Goal: Information Seeking & Learning: Learn about a topic

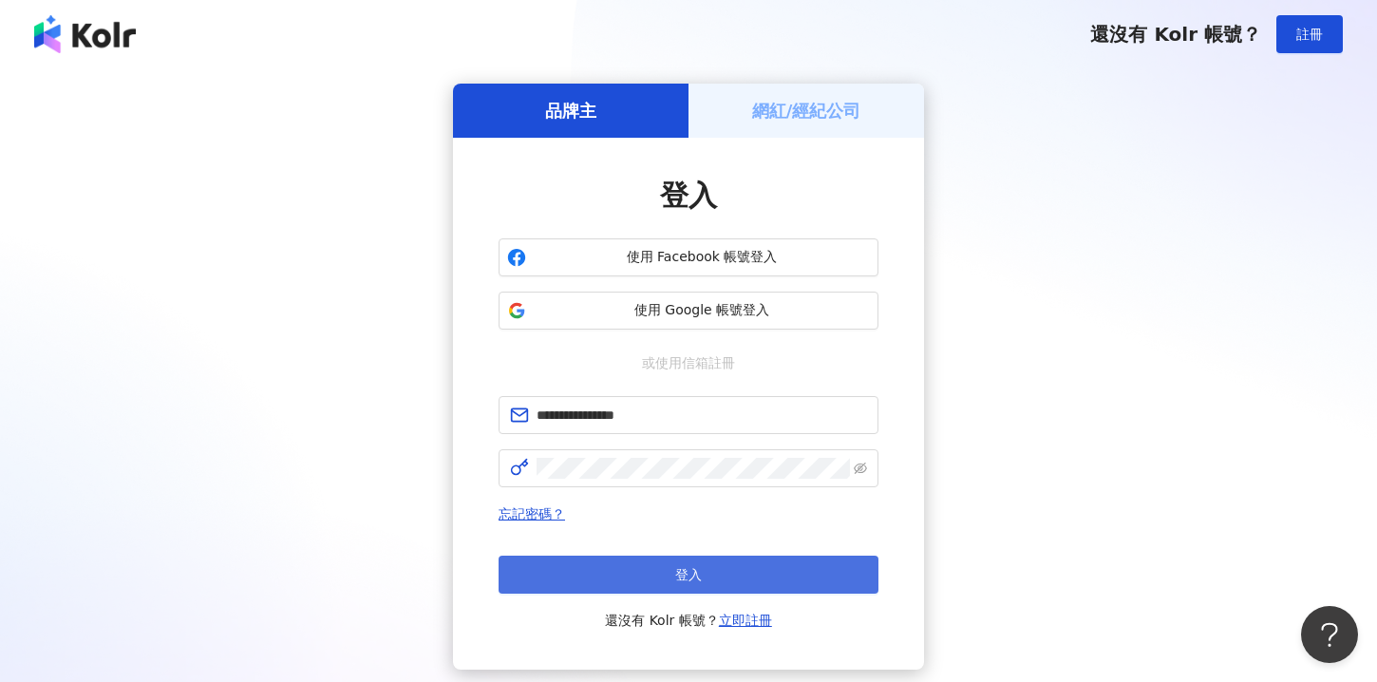
click at [680, 570] on span "登入" at bounding box center [688, 574] width 27 height 15
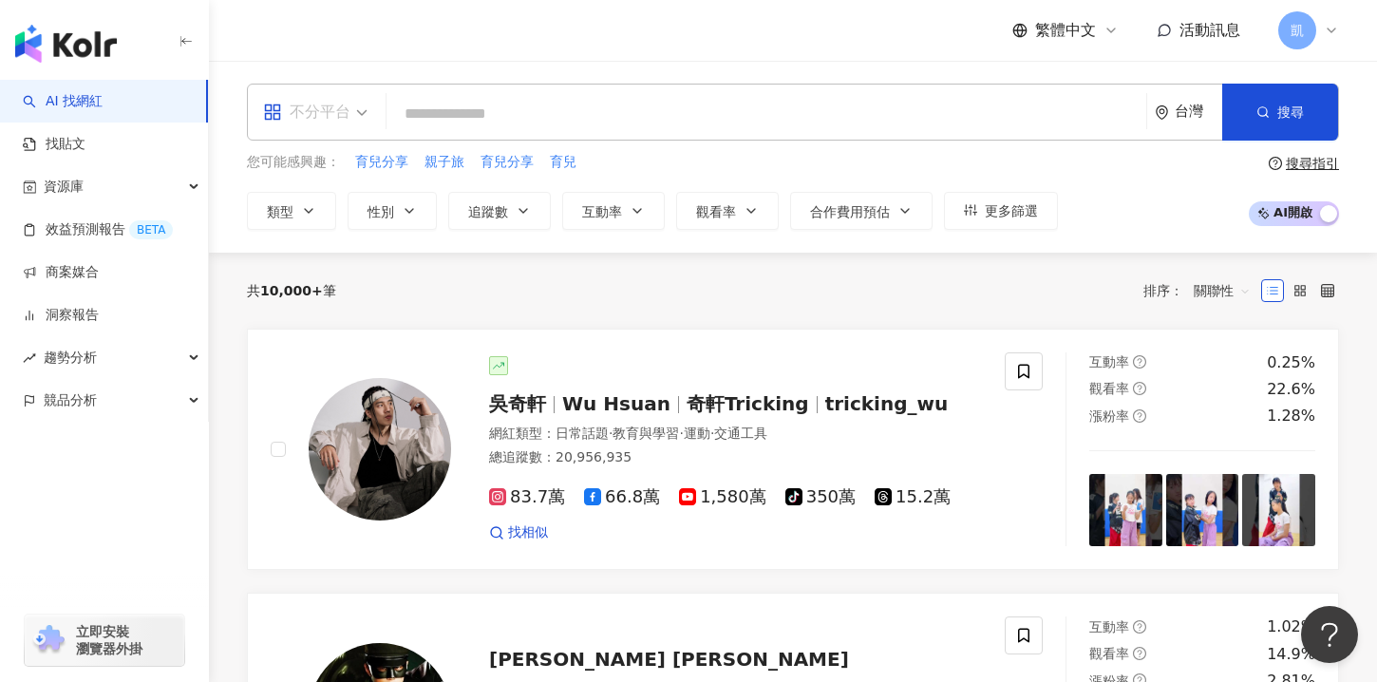
click at [340, 117] on div "不分平台" at bounding box center [306, 112] width 87 height 30
click at [75, 154] on link "找貼文" at bounding box center [54, 144] width 63 height 19
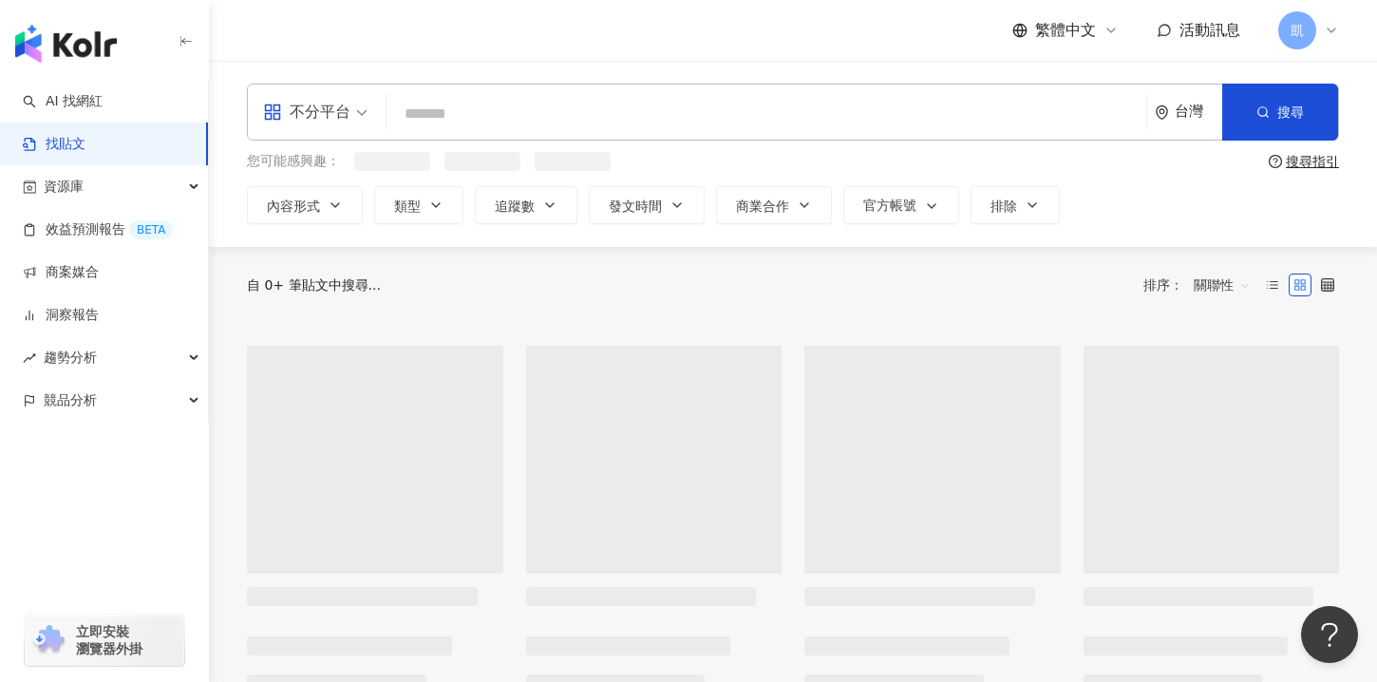
click at [516, 111] on input "search" at bounding box center [766, 113] width 745 height 41
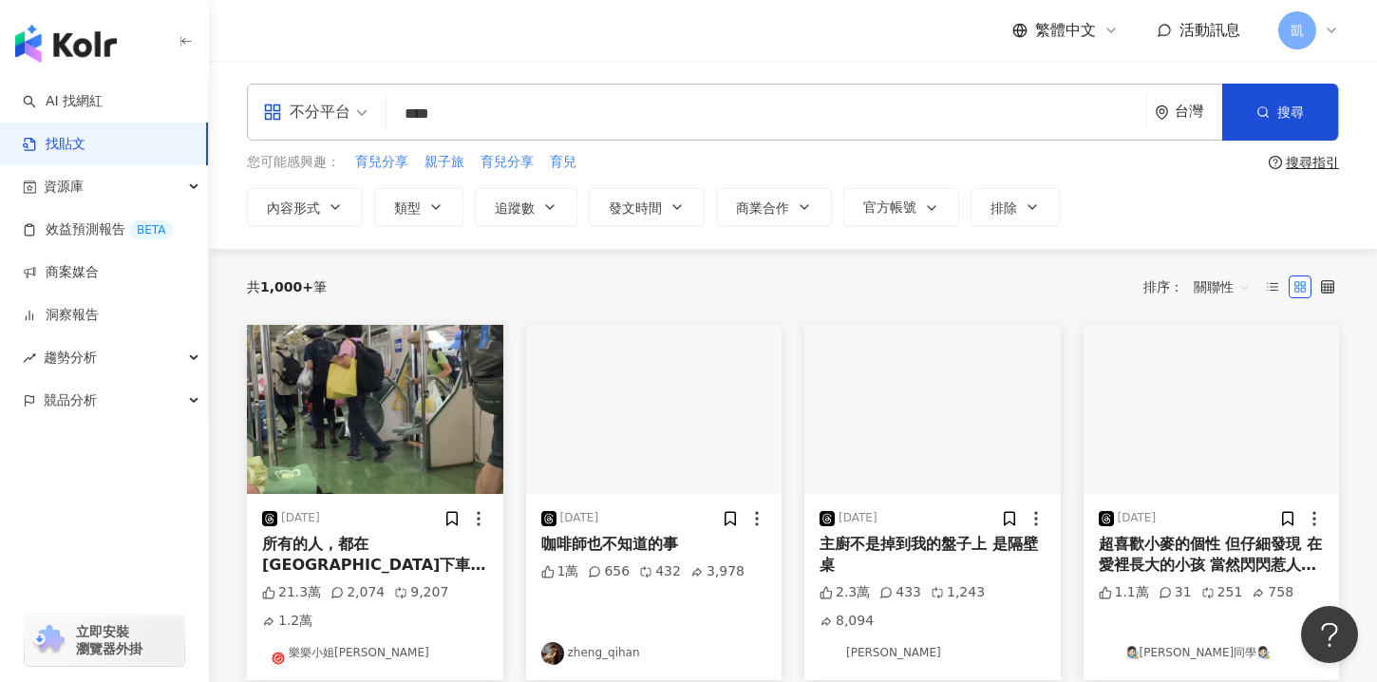
type input "****"
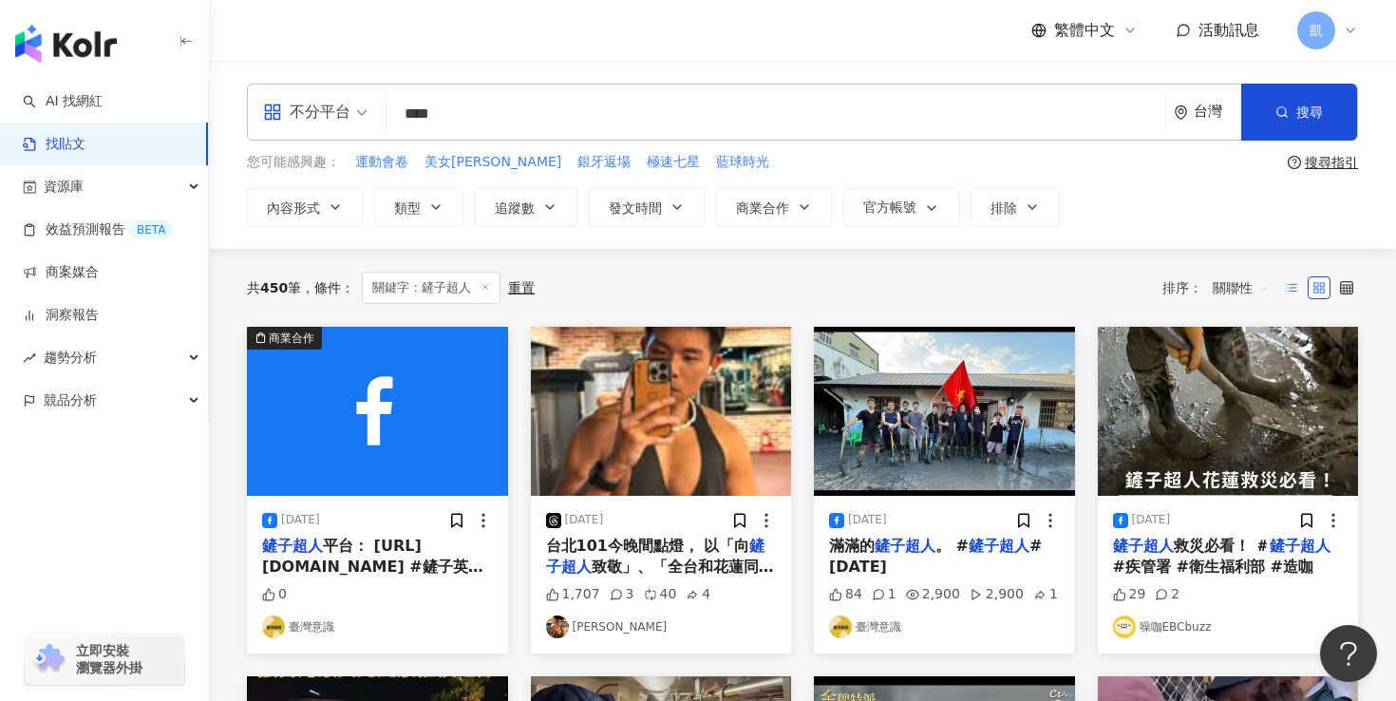
click at [1300, 283] on label at bounding box center [1292, 287] width 23 height 23
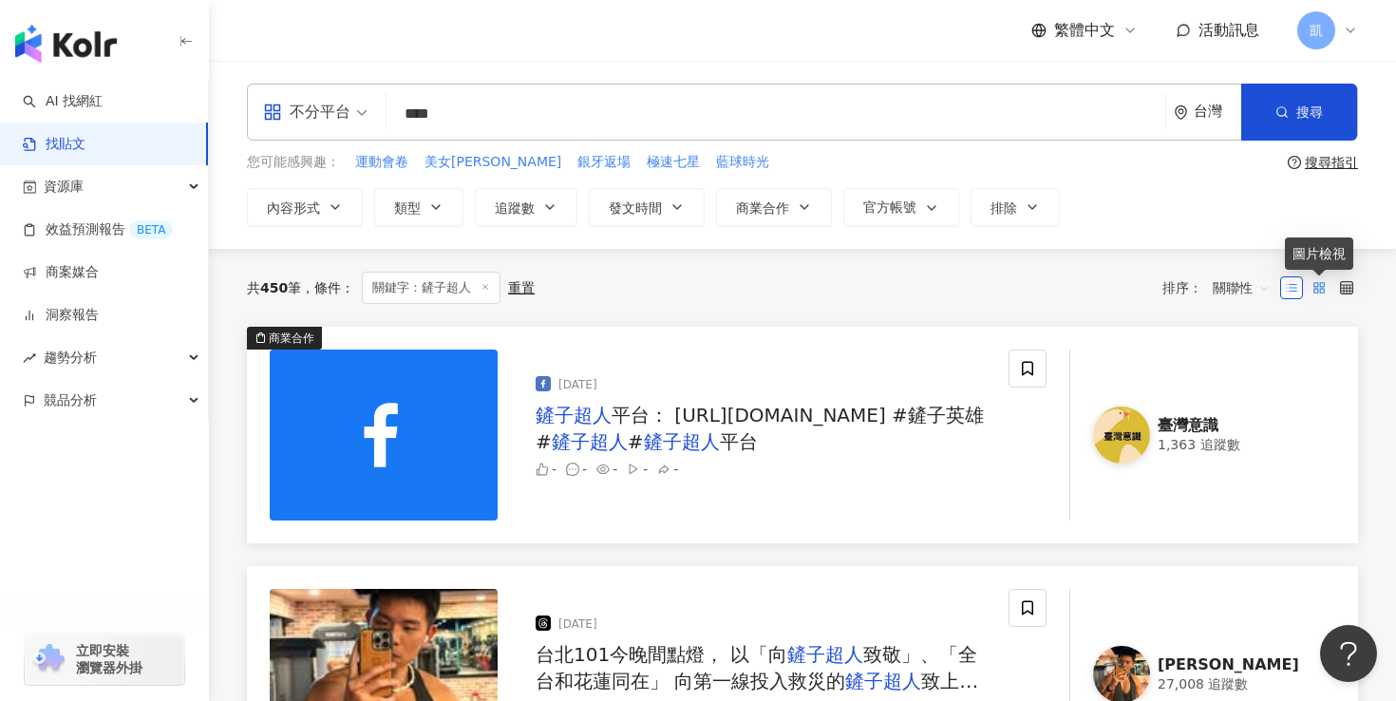
click at [1320, 285] on rect at bounding box center [1322, 284] width 4 height 4
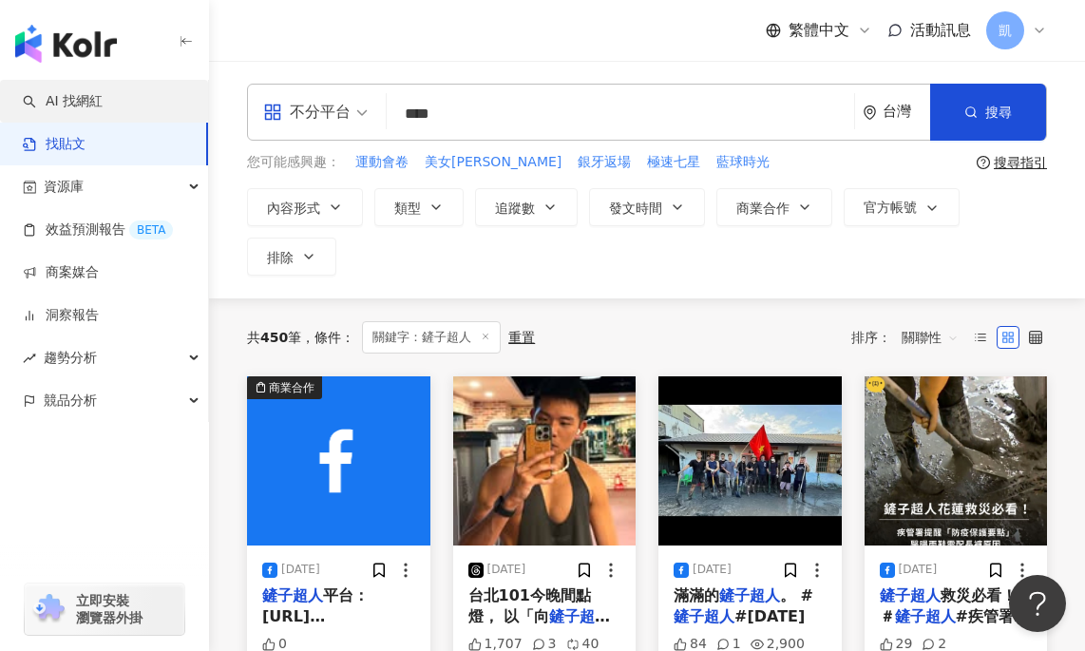
click at [103, 92] on link "AI 找網紅" at bounding box center [63, 101] width 80 height 19
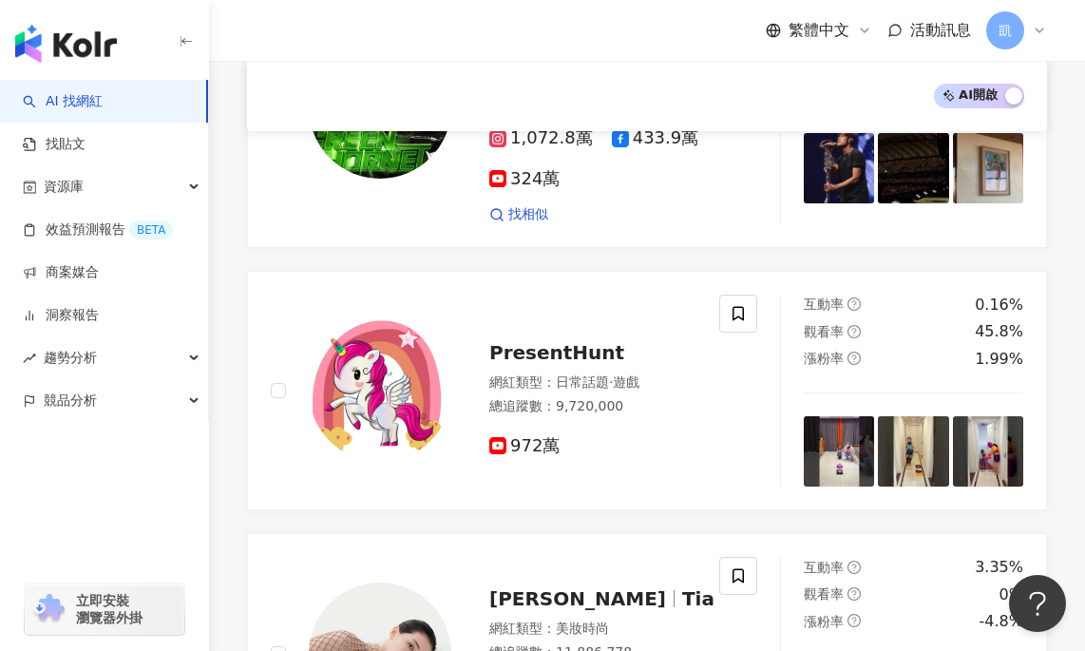
scroll to position [790, 0]
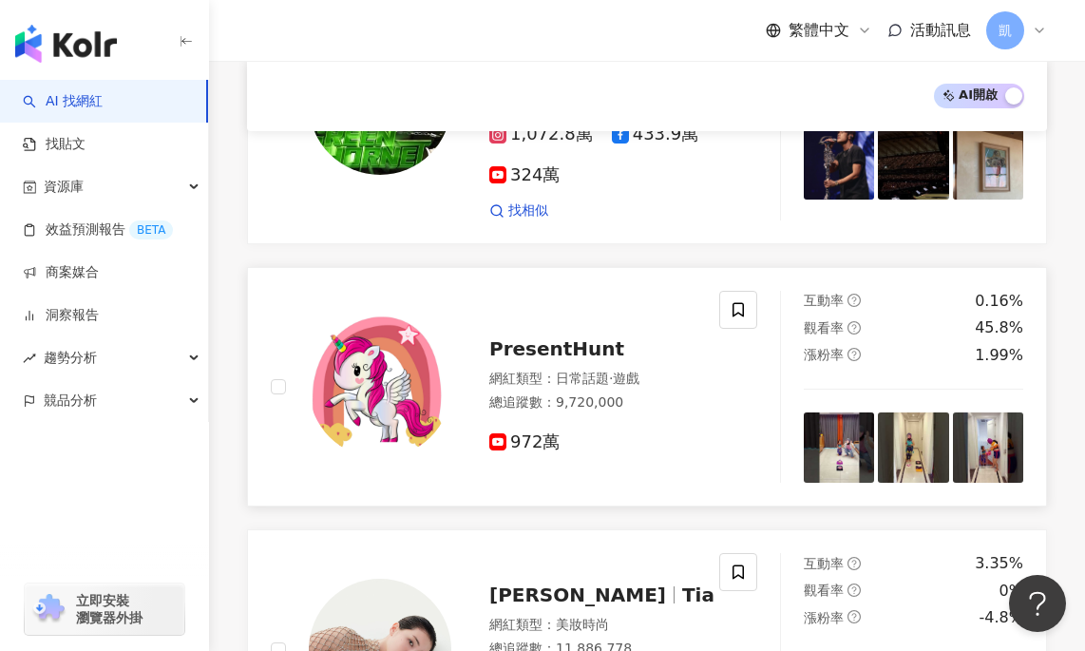
click at [521, 337] on span "PresentHunt" at bounding box center [556, 348] width 135 height 23
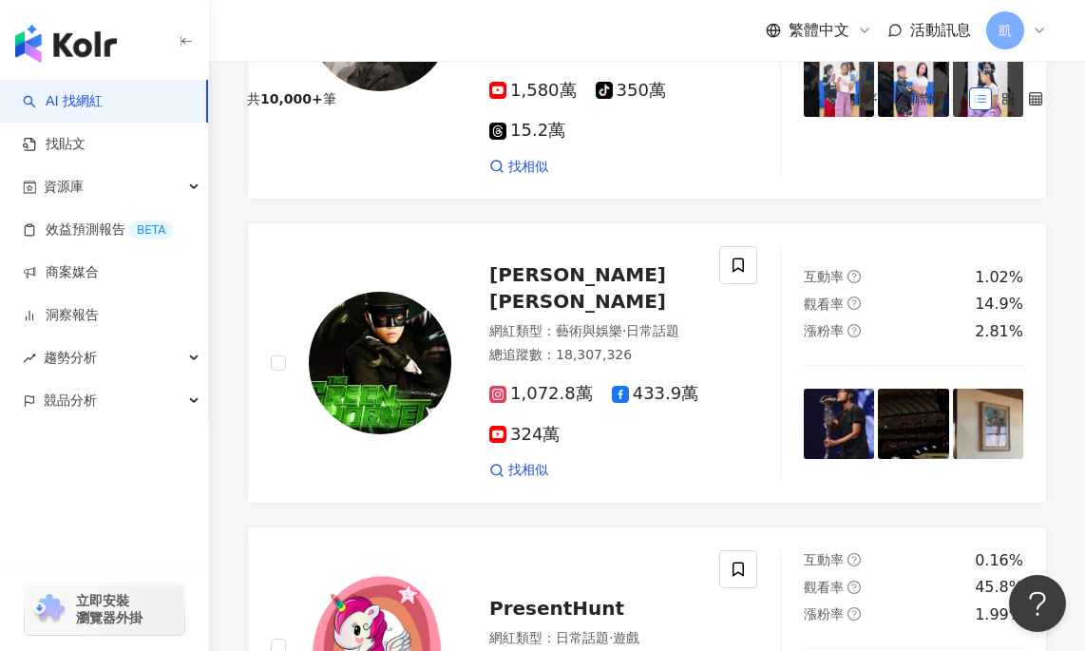
scroll to position [0, 0]
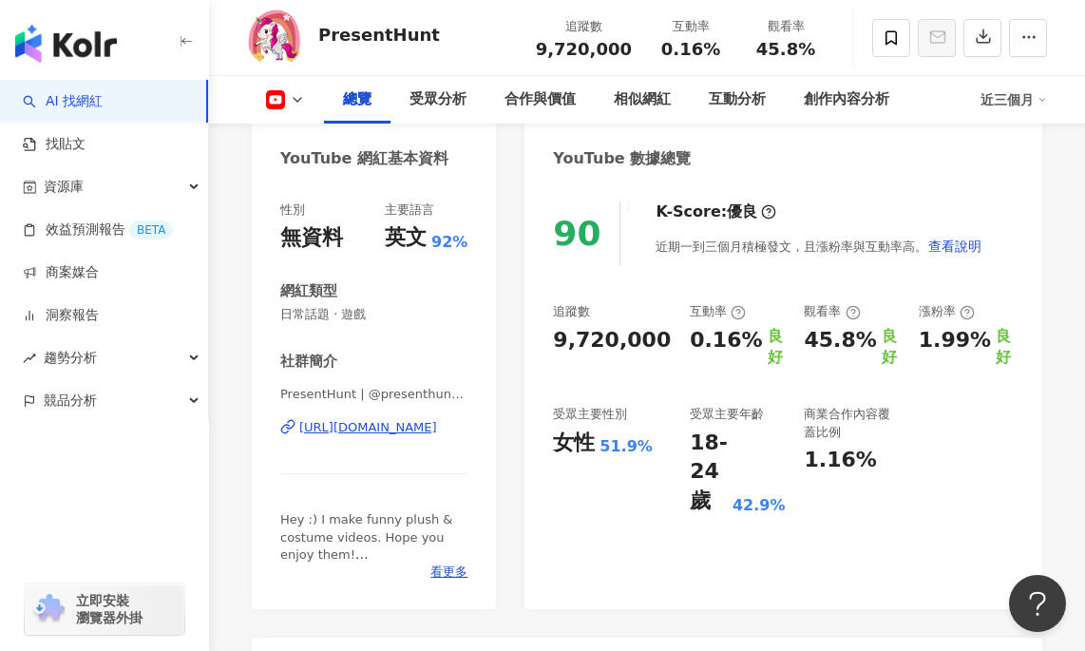
scroll to position [125, 0]
